Goal: Information Seeking & Learning: Learn about a topic

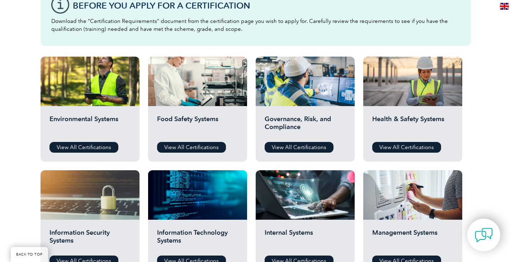
scroll to position [251, 0]
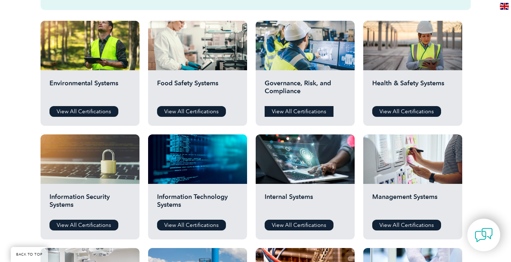
click at [290, 115] on link "View All Certifications" at bounding box center [298, 111] width 69 height 11
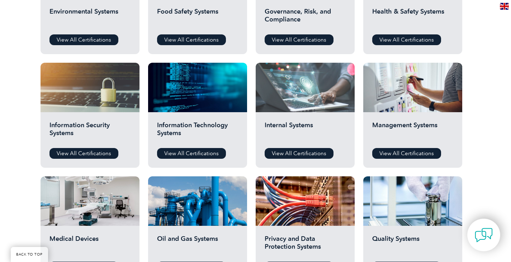
scroll to position [394, 0]
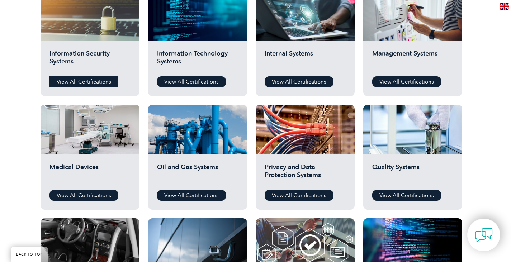
click at [82, 81] on link "View All Certifications" at bounding box center [83, 81] width 69 height 11
click at [410, 78] on link "View All Certifications" at bounding box center [406, 81] width 69 height 11
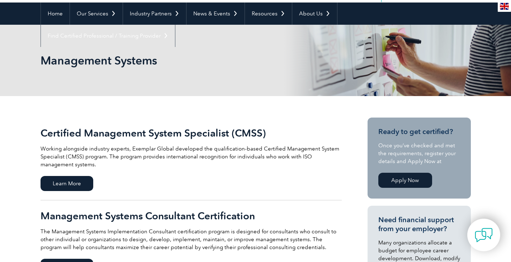
scroll to position [36, 0]
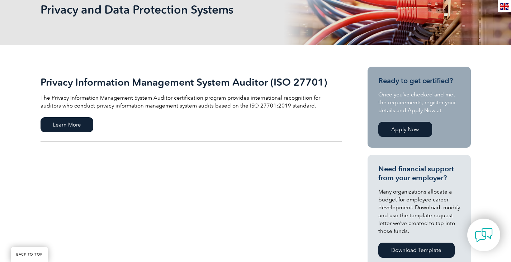
scroll to position [108, 0]
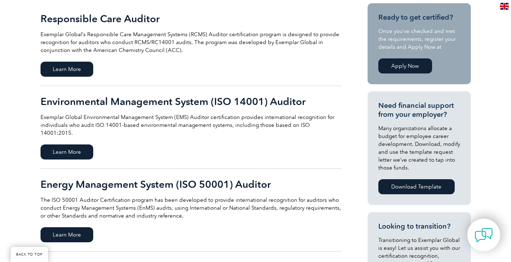
scroll to position [72, 0]
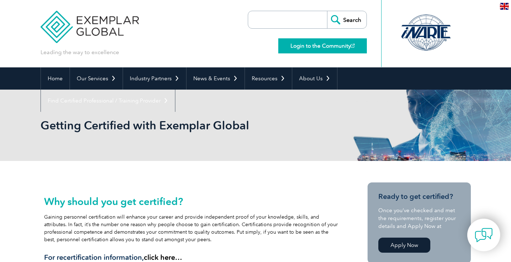
click at [312, 42] on link "Login to the Community" at bounding box center [322, 45] width 89 height 15
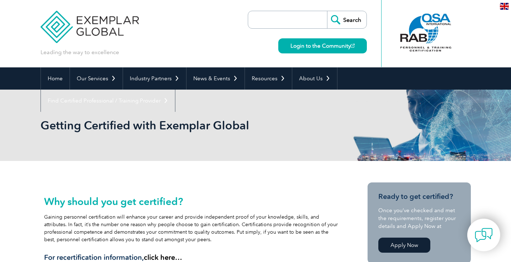
click at [262, 20] on input "search" at bounding box center [289, 19] width 75 height 17
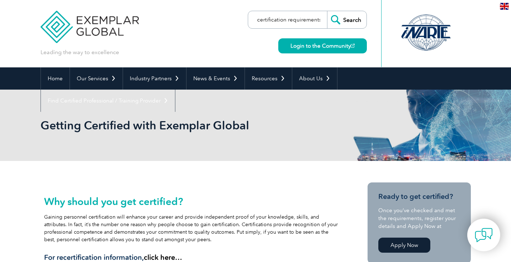
type input "certification requirements"
click at [345, 20] on input "Search" at bounding box center [346, 19] width 39 height 17
